Goal: Navigation & Orientation: Find specific page/section

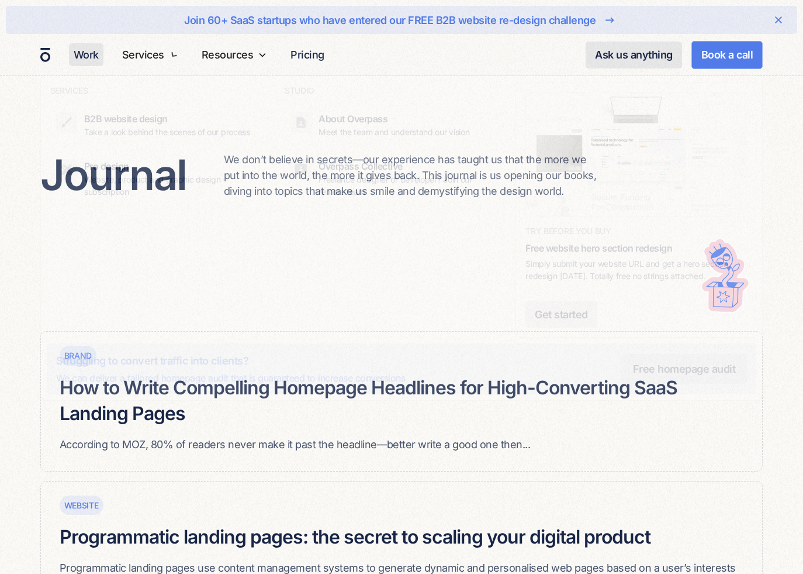
click at [90, 57] on link "Work" at bounding box center [86, 54] width 34 height 23
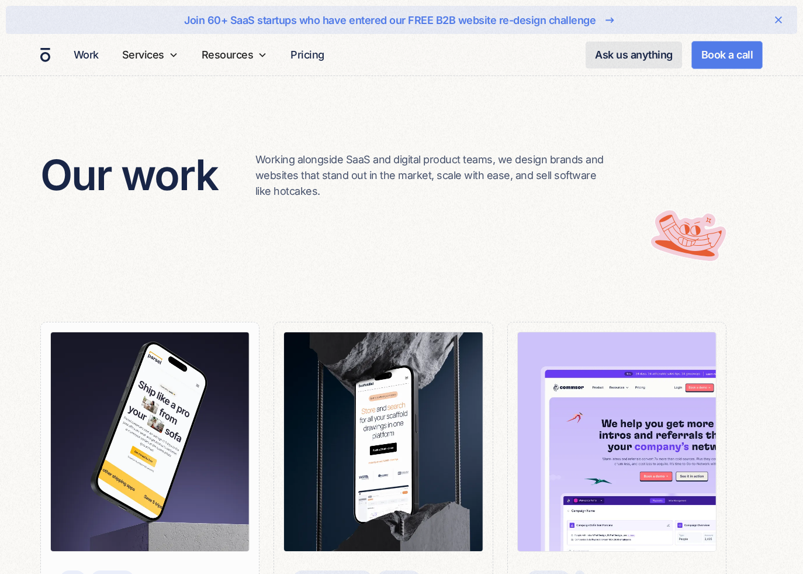
scroll to position [175, 0]
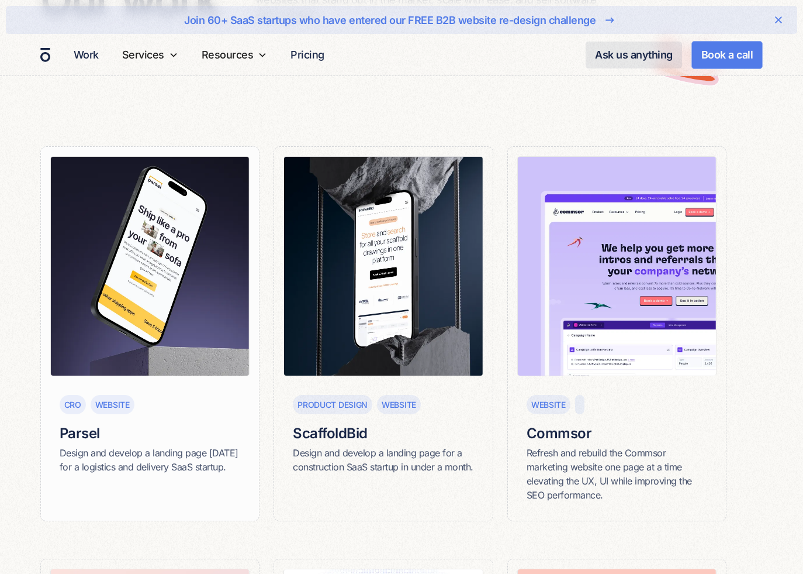
click at [174, 293] on img at bounding box center [150, 266] width 200 height 220
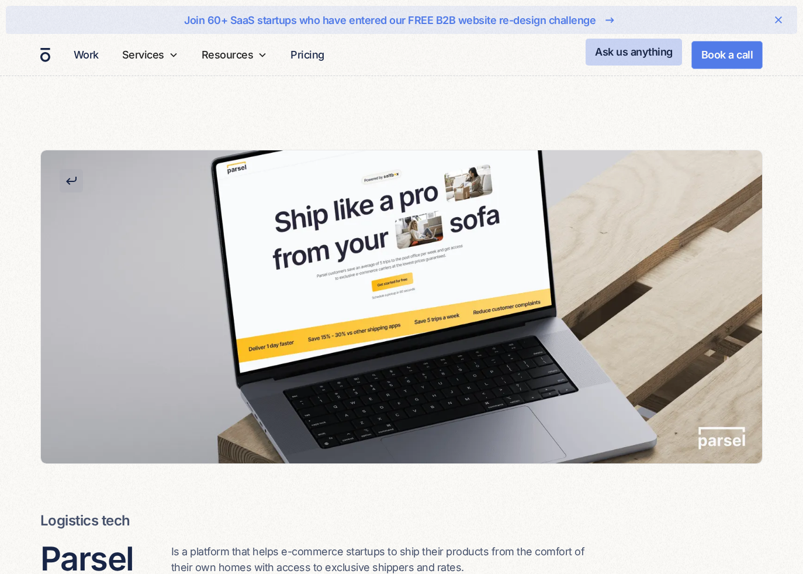
click at [632, 53] on link "Ask us anything" at bounding box center [634, 52] width 96 height 27
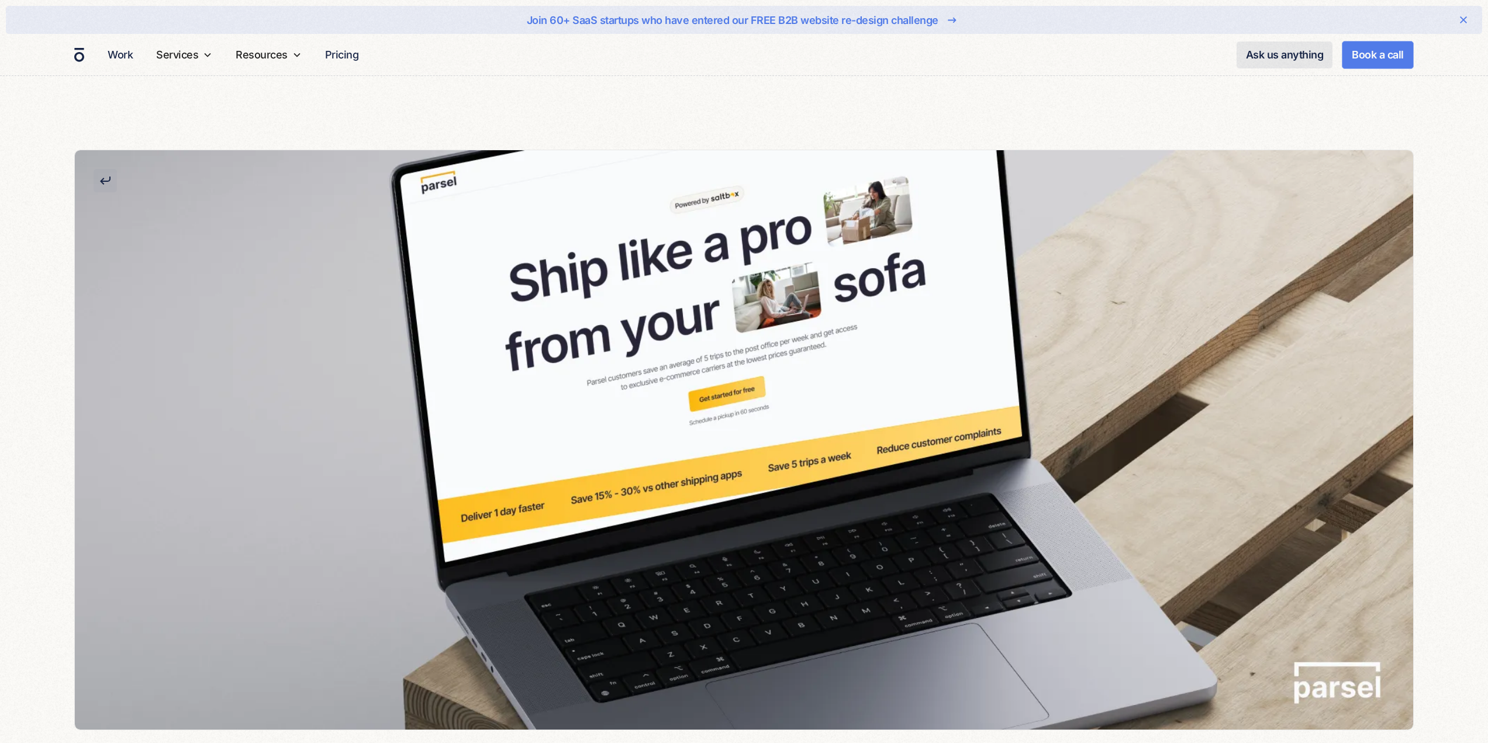
click at [803, 66] on div "Ask us anything Contact us We will respond to your message within 24 hours to a…" at bounding box center [1325, 55] width 177 height 28
click at [803, 53] on link "Book a call" at bounding box center [1378, 52] width 72 height 28
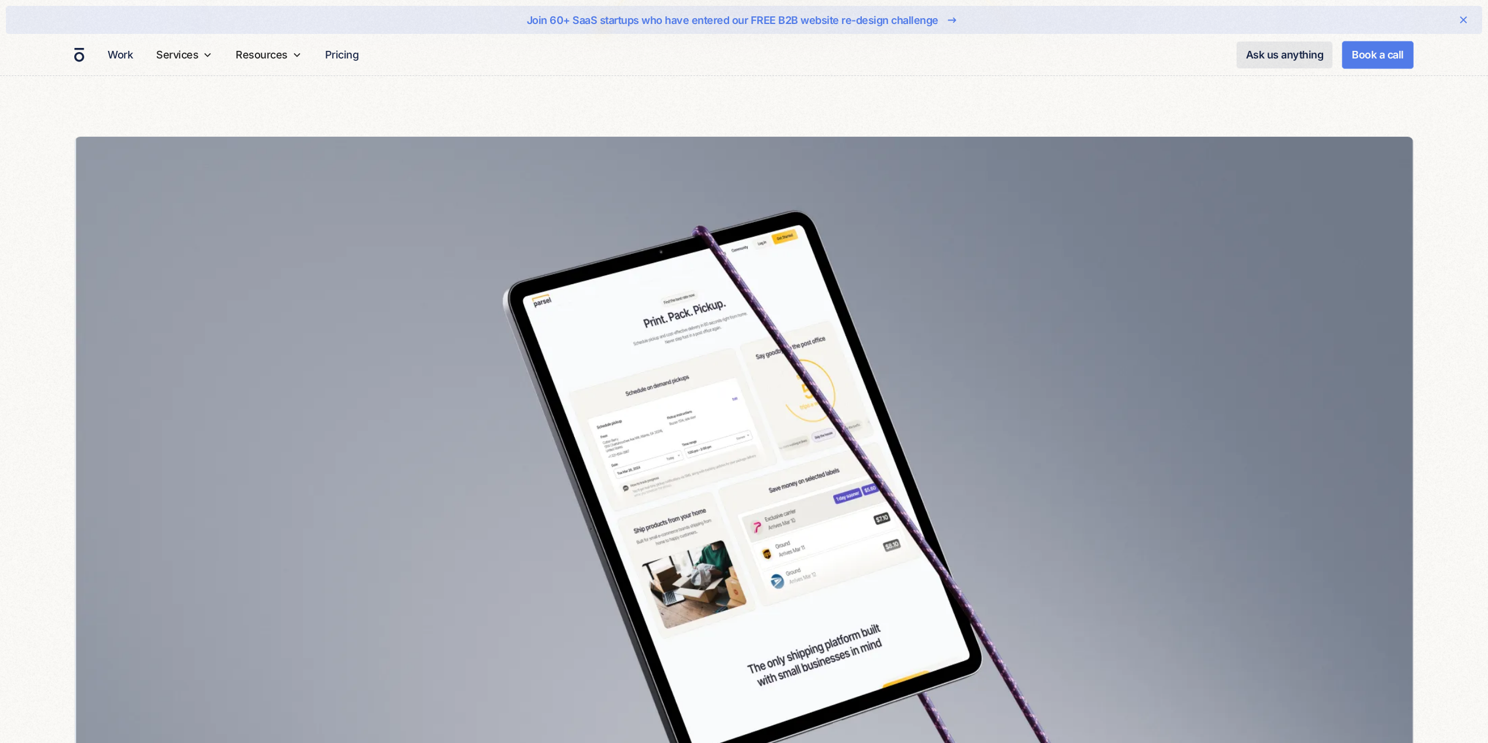
scroll to position [6607, 0]
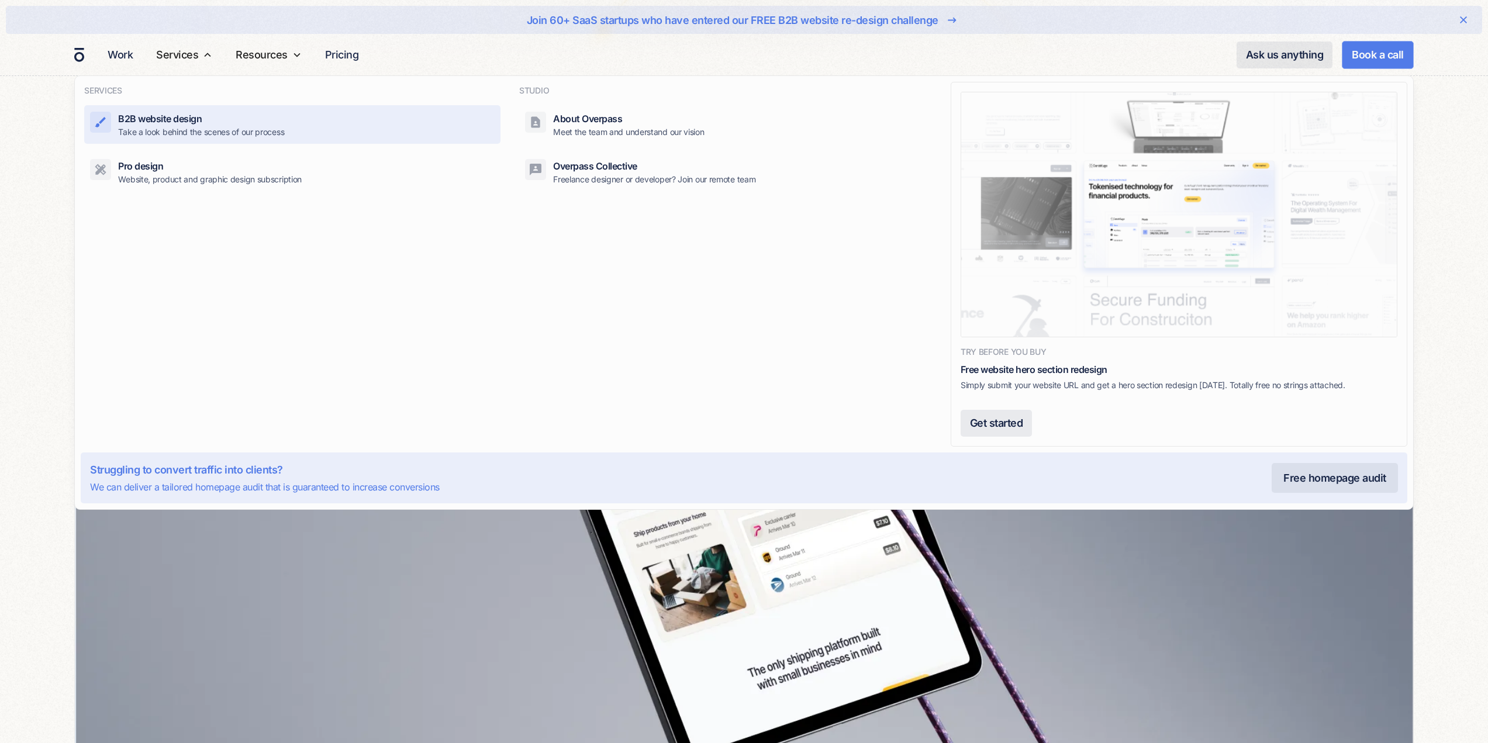
click at [267, 123] on div "B2B website design Take a look behind the scenes of our process" at bounding box center [201, 125] width 166 height 26
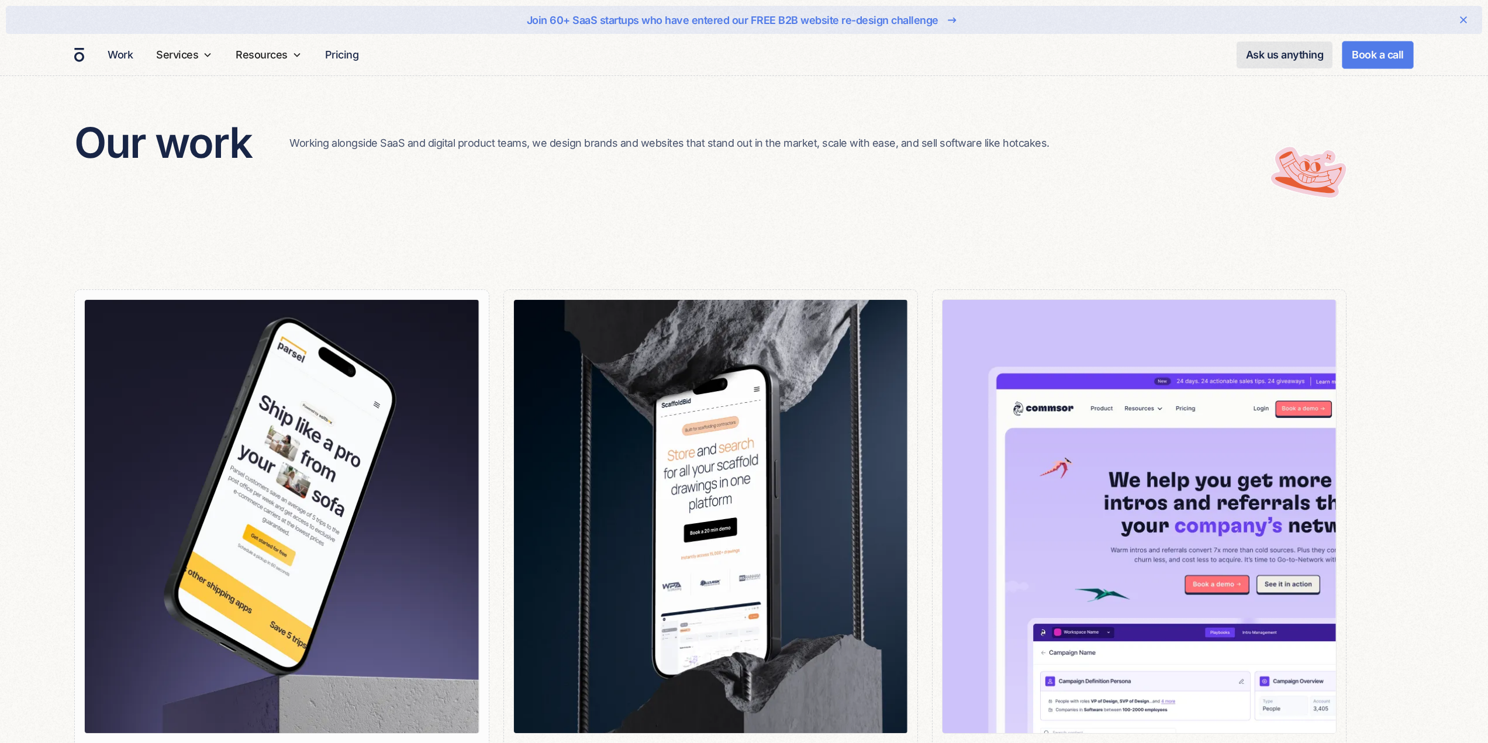
scroll to position [175, 0]
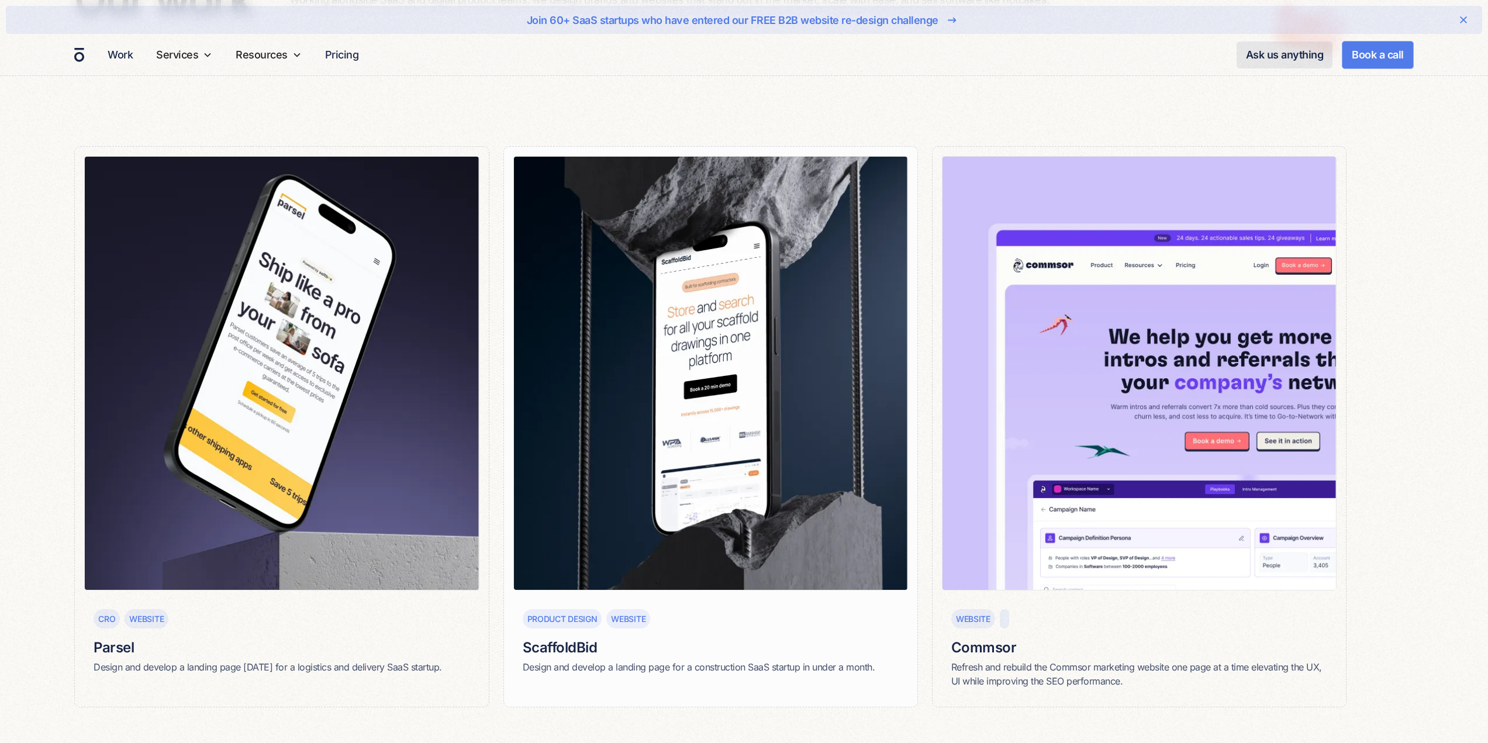
click at [647, 336] on img at bounding box center [710, 373] width 395 height 434
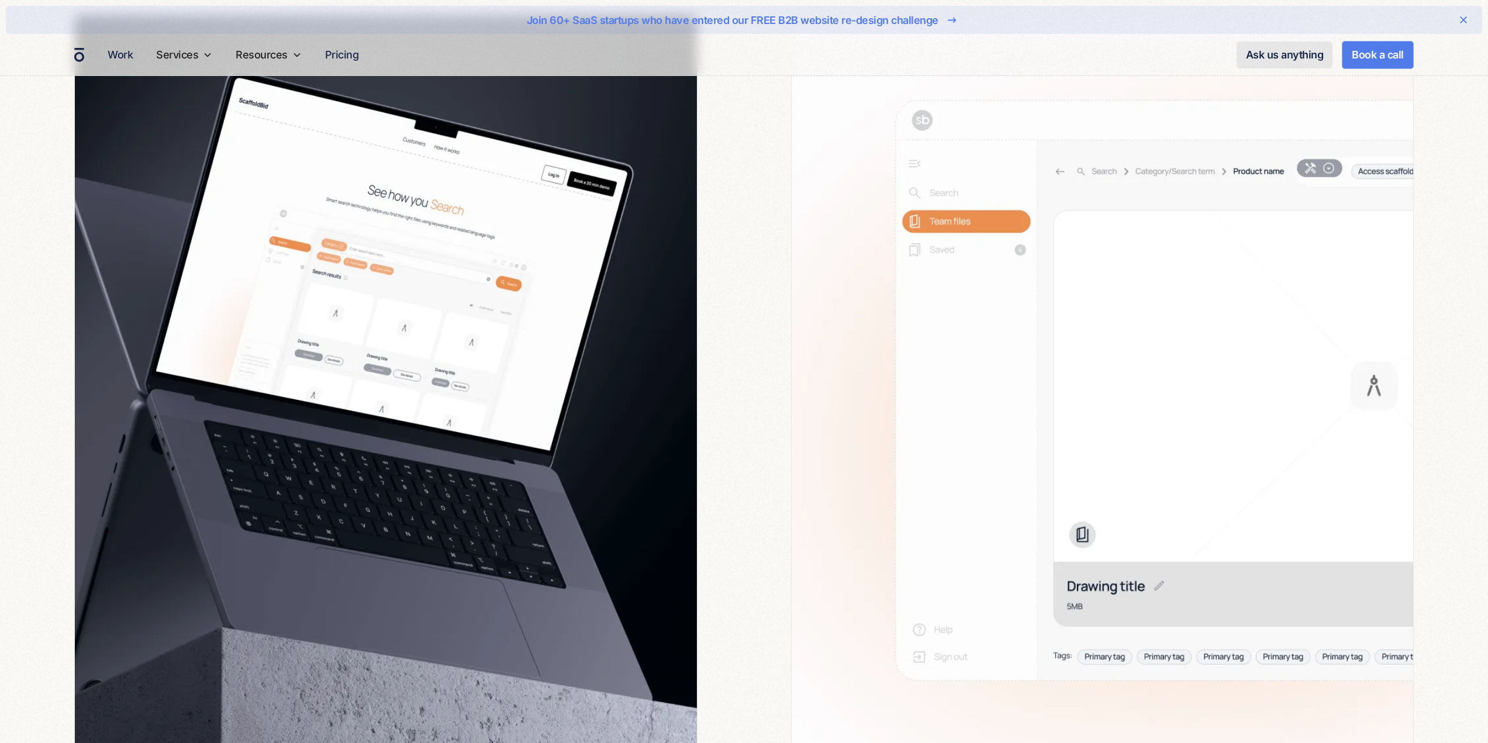
scroll to position [2046, 0]
